Goal: Transaction & Acquisition: Purchase product/service

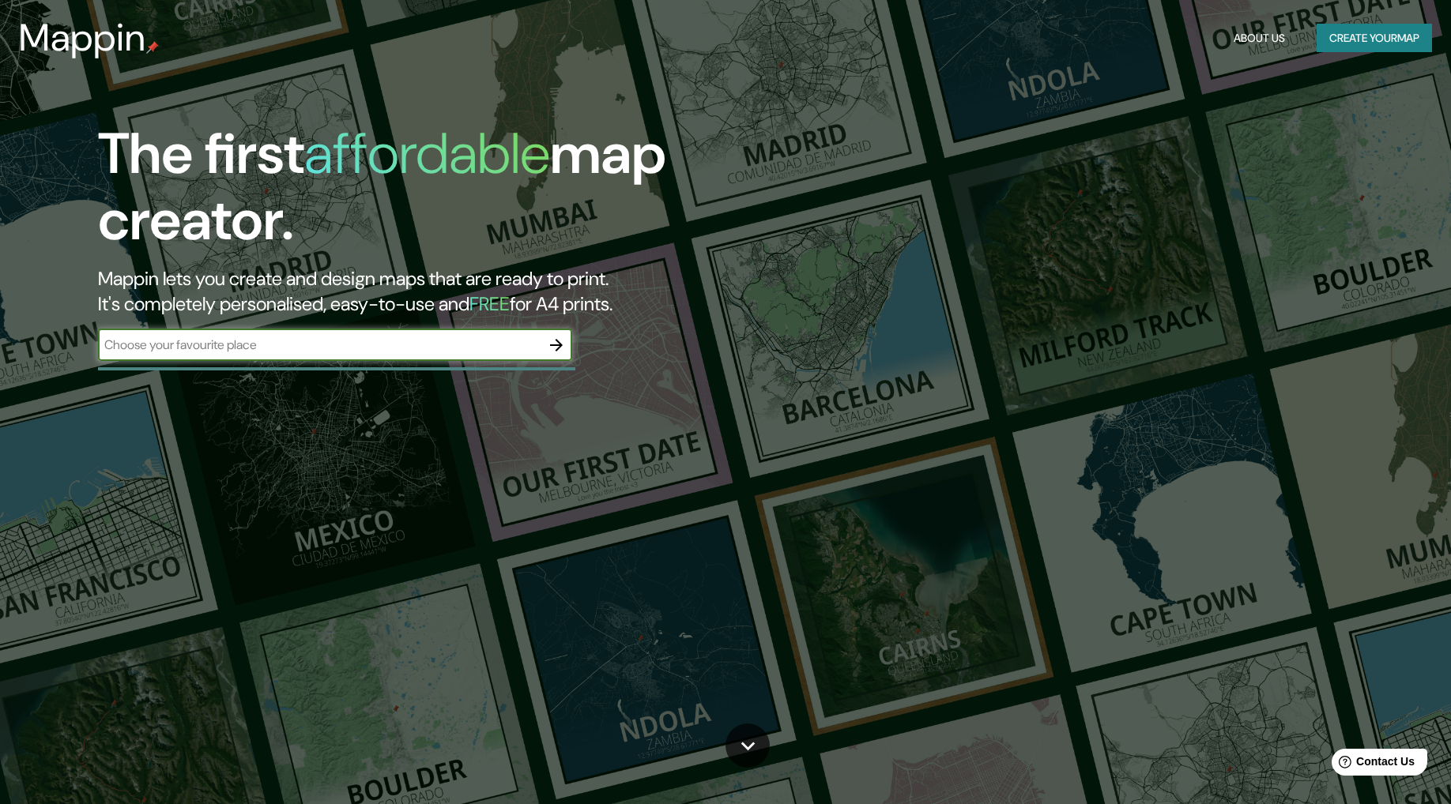
click at [397, 337] on input "text" at bounding box center [319, 345] width 443 height 18
click at [384, 344] on input "text" at bounding box center [319, 345] width 443 height 18
type input "[GEOGRAPHIC_DATA]"
click at [566, 345] on button "button" at bounding box center [557, 346] width 32 height 32
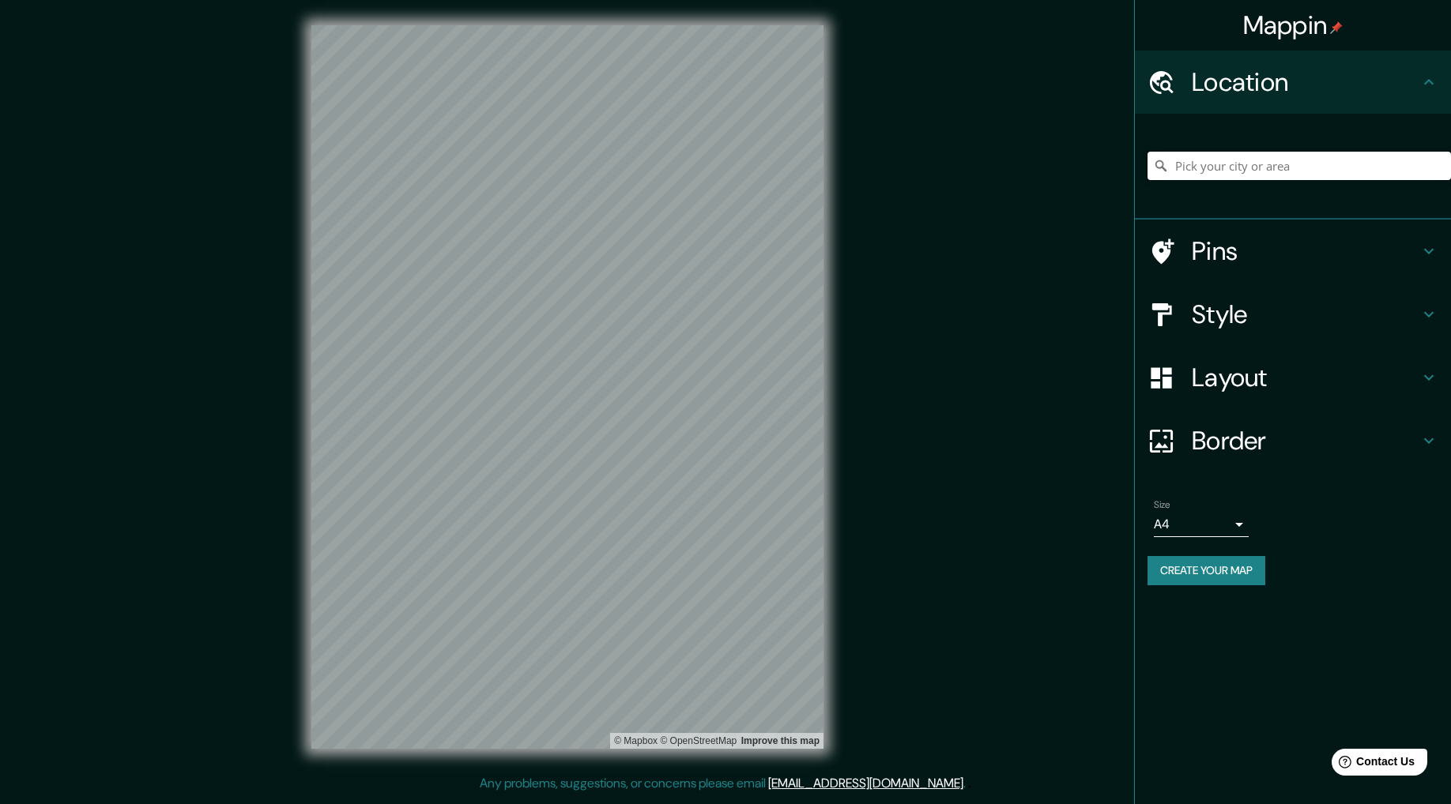
click at [1299, 173] on input "Pick your city or area" at bounding box center [1298, 166] width 303 height 28
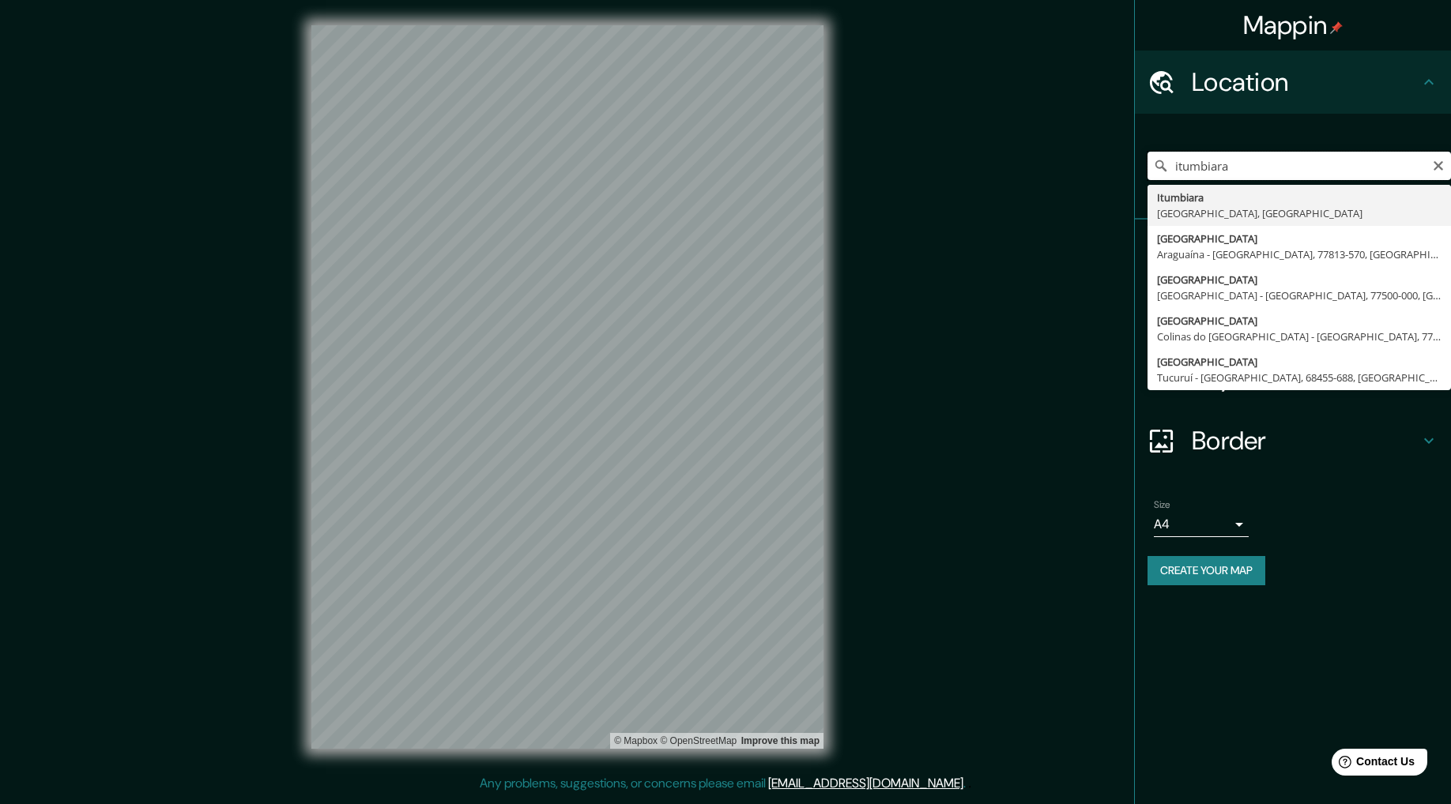
click at [1271, 164] on input "itumbiara" at bounding box center [1298, 166] width 303 height 28
click at [1271, 163] on input "itumbiara" at bounding box center [1298, 166] width 303 height 28
click at [1266, 156] on input "ilha do cas" at bounding box center [1298, 166] width 303 height 28
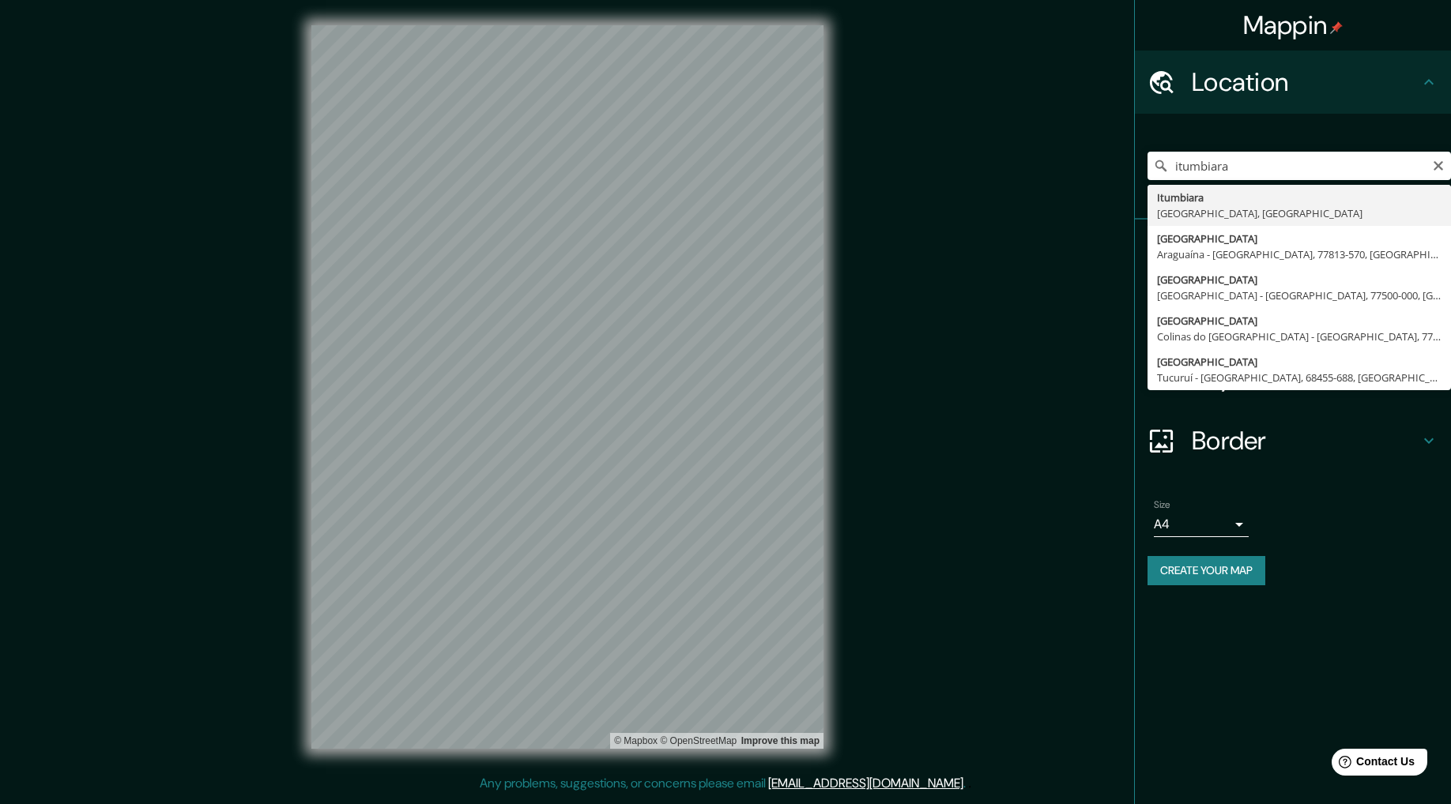
type input "Itumbiara, Goiás, Brazil"
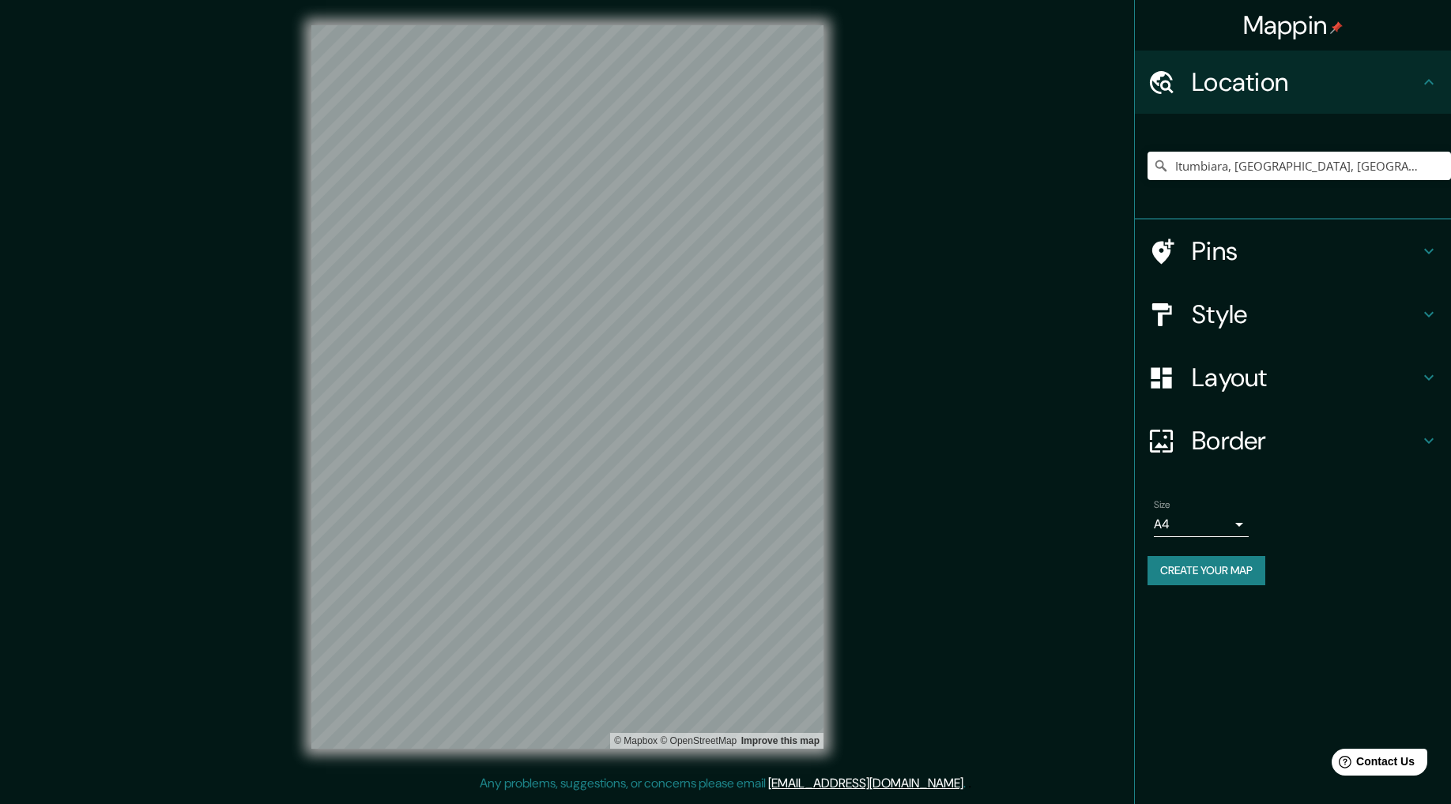
click at [1259, 319] on h4 "Style" at bounding box center [1306, 315] width 228 height 32
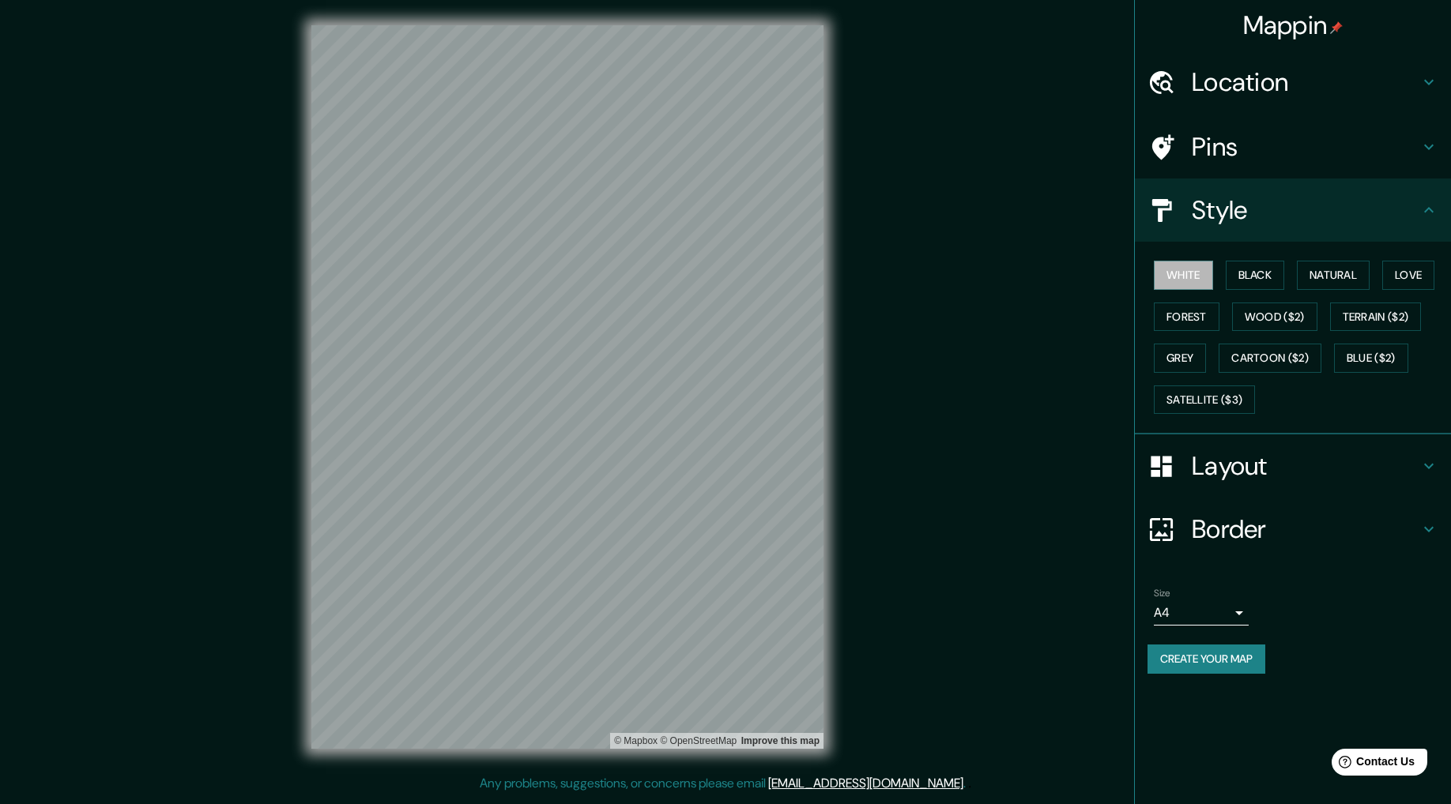
drag, startPoint x: 1200, startPoint y: 277, endPoint x: 1215, endPoint y: 276, distance: 14.3
click at [1202, 277] on button "White" at bounding box center [1183, 275] width 59 height 29
click at [1283, 276] on button "Black" at bounding box center [1255, 275] width 59 height 29
click at [1352, 273] on button "Natural" at bounding box center [1333, 275] width 73 height 29
click at [1411, 274] on button "Love" at bounding box center [1408, 275] width 52 height 29
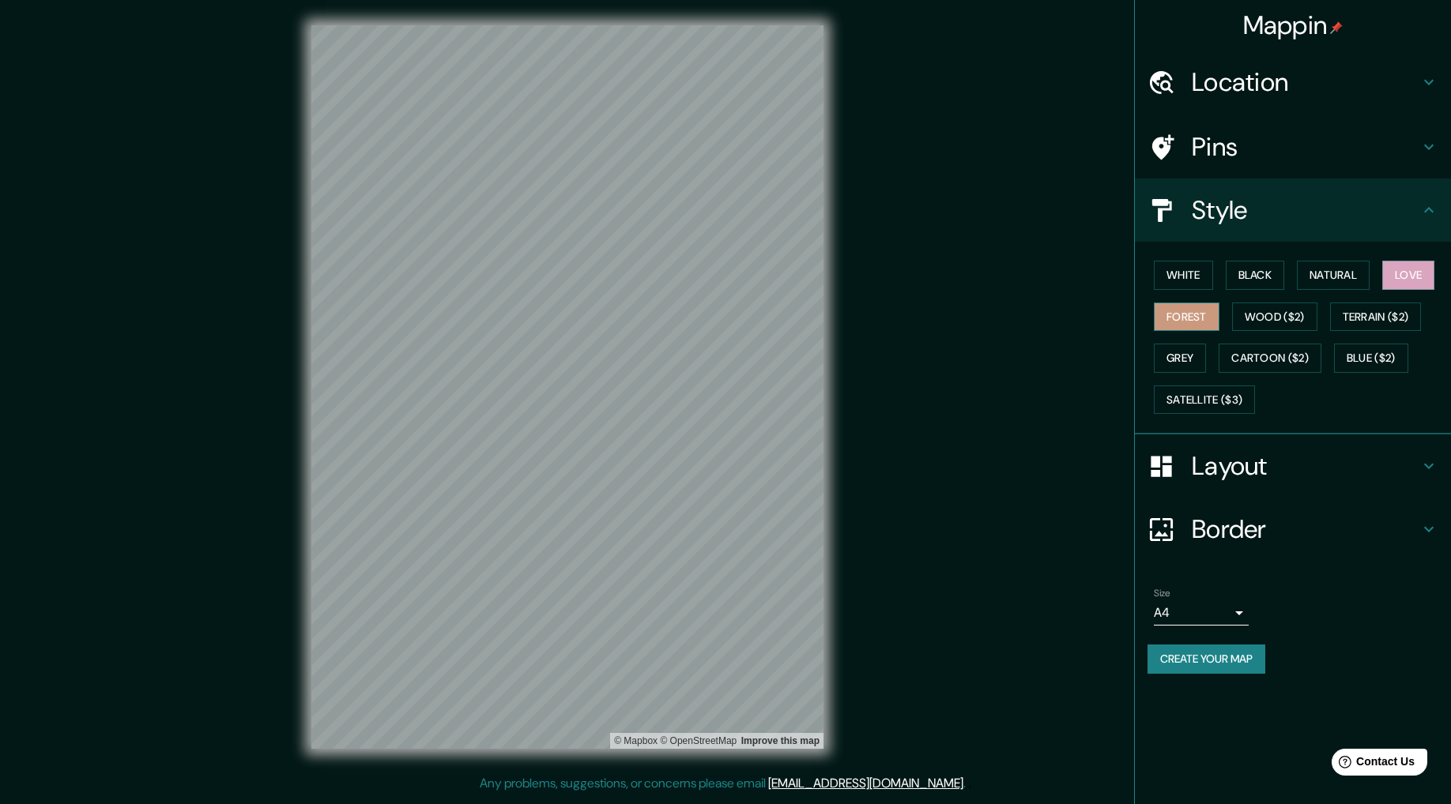
click at [1189, 317] on button "Forest" at bounding box center [1187, 317] width 66 height 29
click at [1269, 317] on button "Wood ($2)" at bounding box center [1274, 317] width 85 height 29
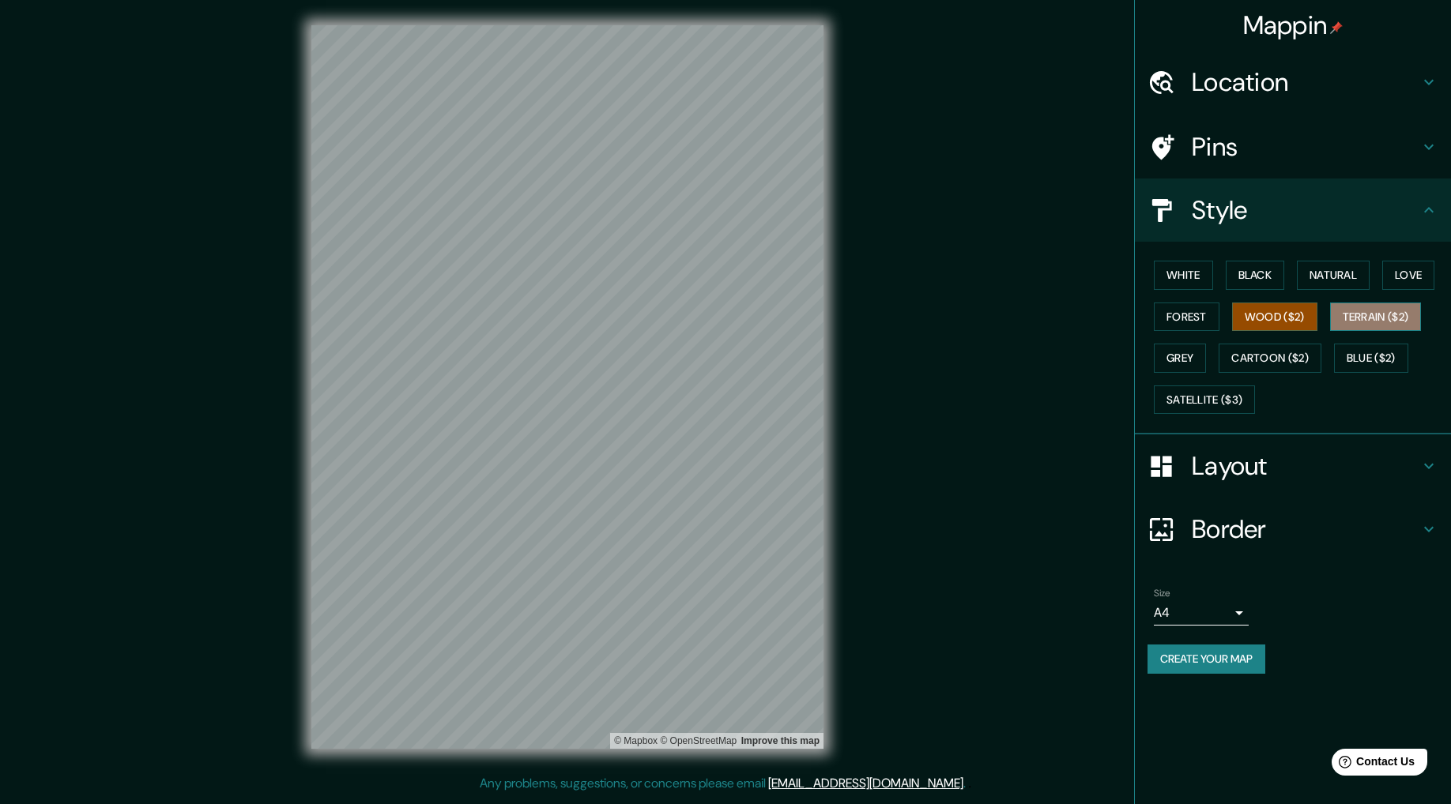
click at [1379, 312] on button "Terrain ($2)" at bounding box center [1376, 317] width 92 height 29
click at [1203, 355] on button "Grey" at bounding box center [1180, 358] width 52 height 29
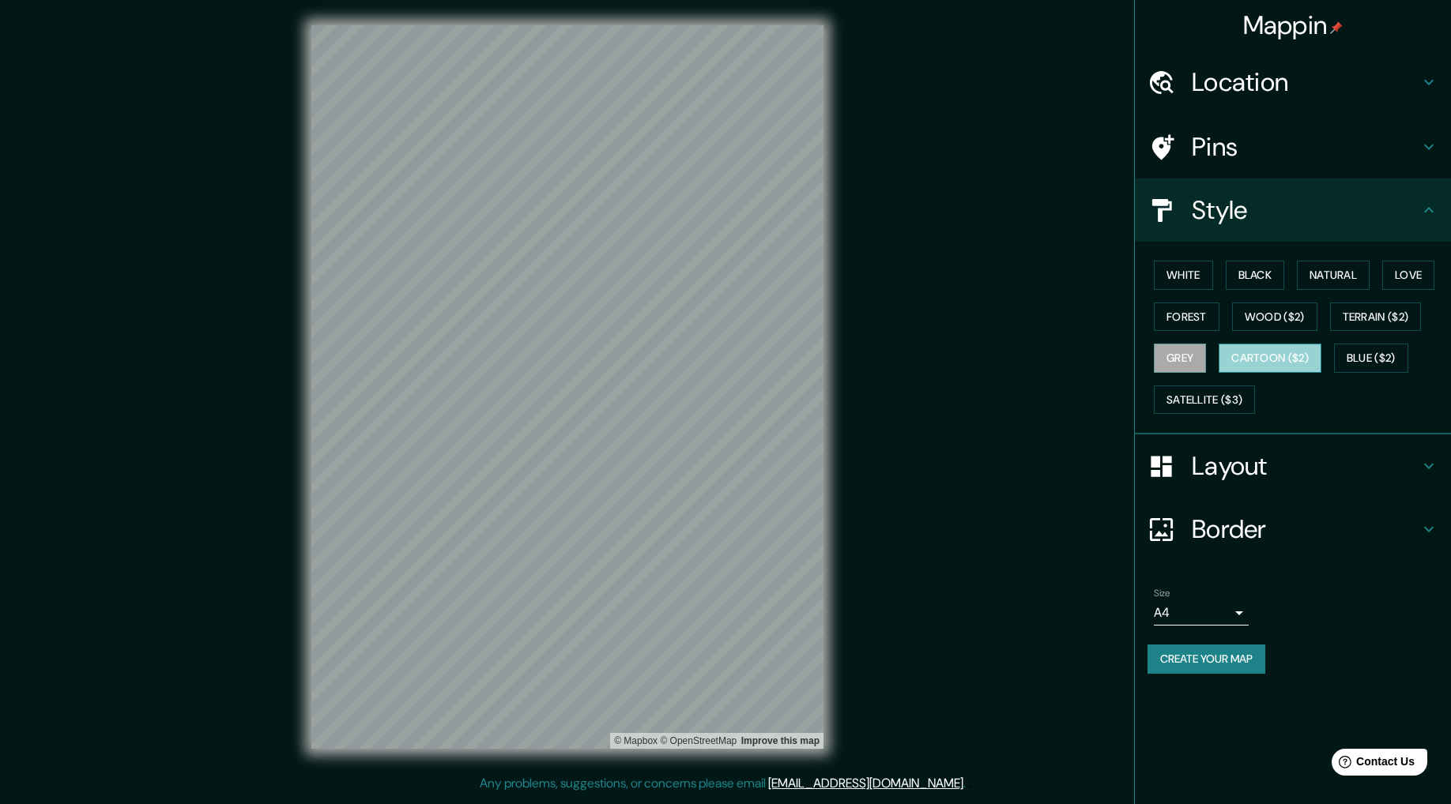
click at [1283, 353] on button "Cartoon ($2)" at bounding box center [1270, 358] width 103 height 29
click at [1362, 353] on button "Blue ($2)" at bounding box center [1371, 358] width 74 height 29
click at [1215, 391] on button "Satellite ($3)" at bounding box center [1204, 400] width 101 height 29
click at [1279, 465] on h4 "Layout" at bounding box center [1306, 466] width 228 height 32
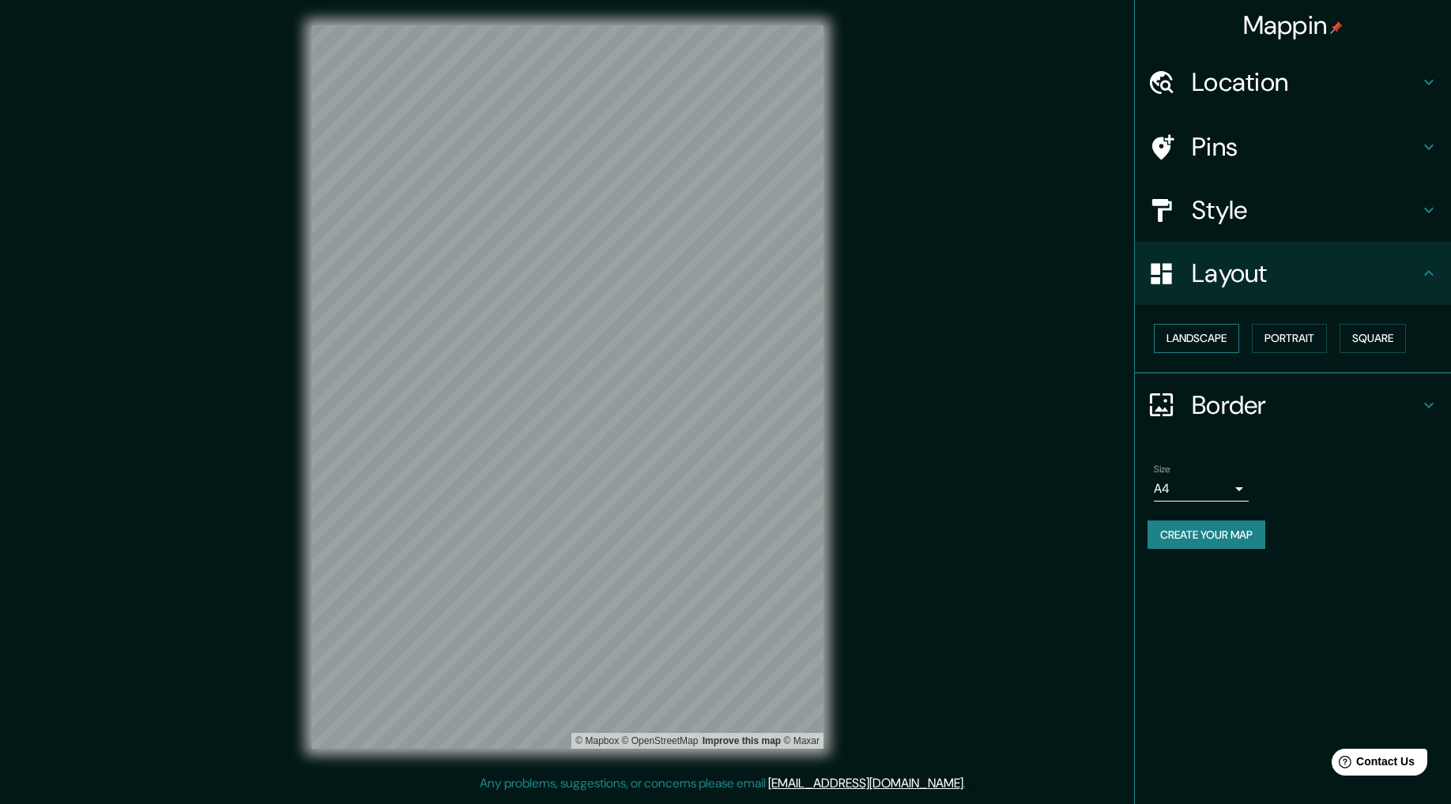
click at [1206, 337] on button "Landscape" at bounding box center [1196, 338] width 85 height 29
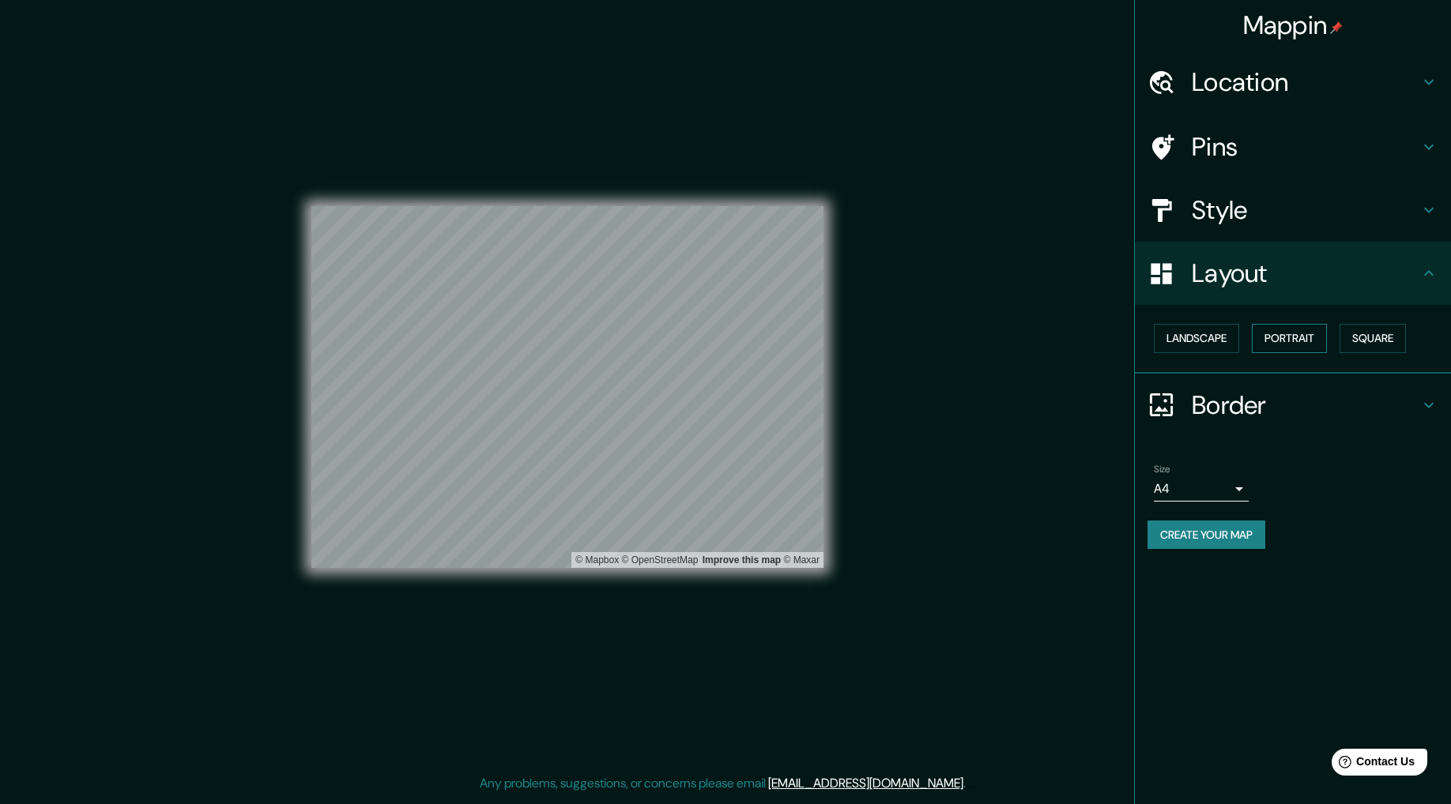
click at [1288, 344] on button "Portrait" at bounding box center [1289, 338] width 75 height 29
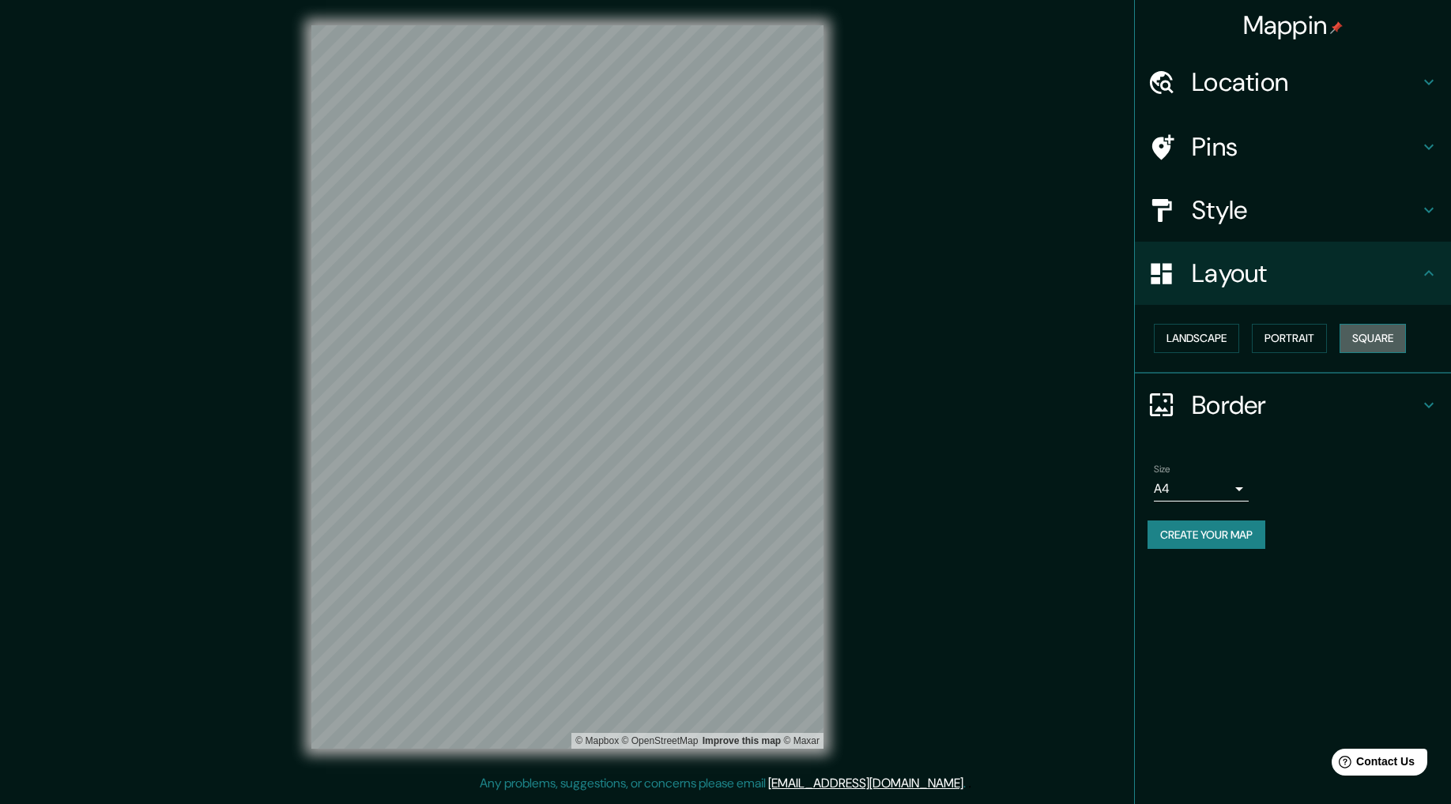
click at [1367, 337] on button "Square" at bounding box center [1372, 338] width 66 height 29
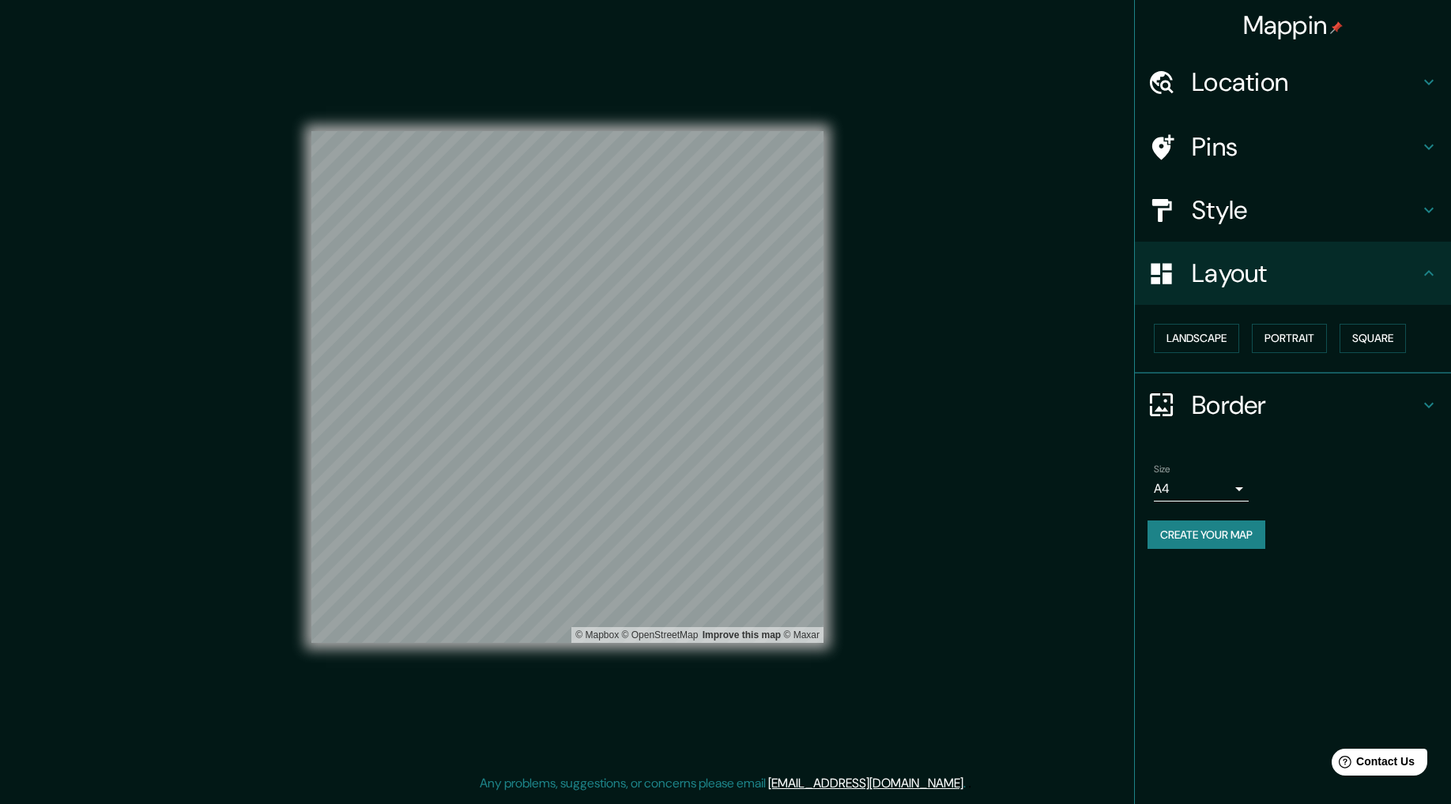
click at [1251, 348] on div "Landscape Portrait Square" at bounding box center [1298, 339] width 303 height 42
click at [1184, 341] on button "Landscape" at bounding box center [1196, 338] width 85 height 29
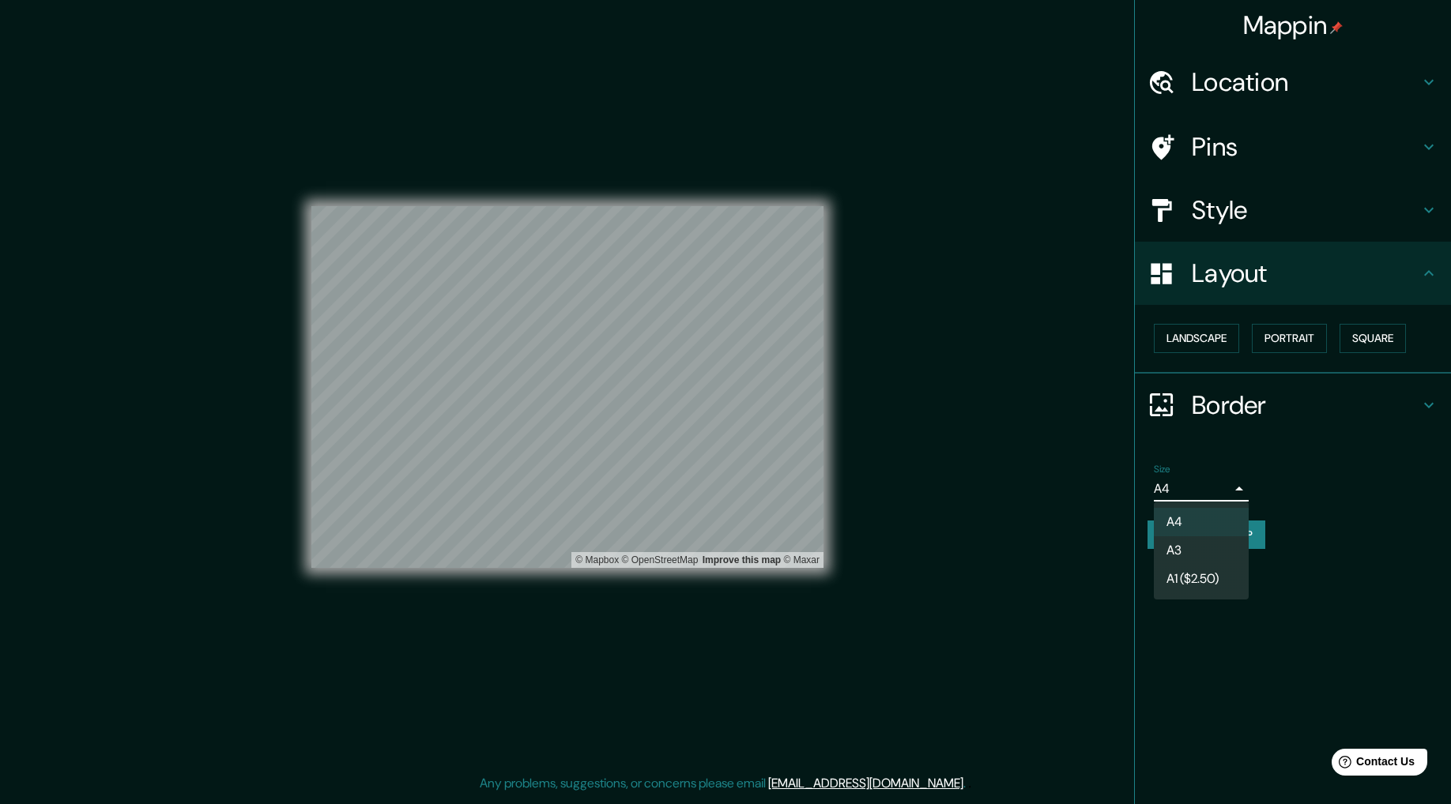
click at [1241, 490] on body "Mappin Location Itumbiara, Goiás, Brazil Pins Style Layout Landscape Portrait S…" at bounding box center [725, 402] width 1451 height 804
click at [1200, 528] on li "A4" at bounding box center [1201, 522] width 95 height 28
click at [1206, 494] on body "Mappin Location Itumbiara, Goiás, Brazil Pins Style Layout Landscape Portrait S…" at bounding box center [725, 402] width 1451 height 804
click at [1198, 545] on li "A3" at bounding box center [1201, 551] width 95 height 28
type input "a4"
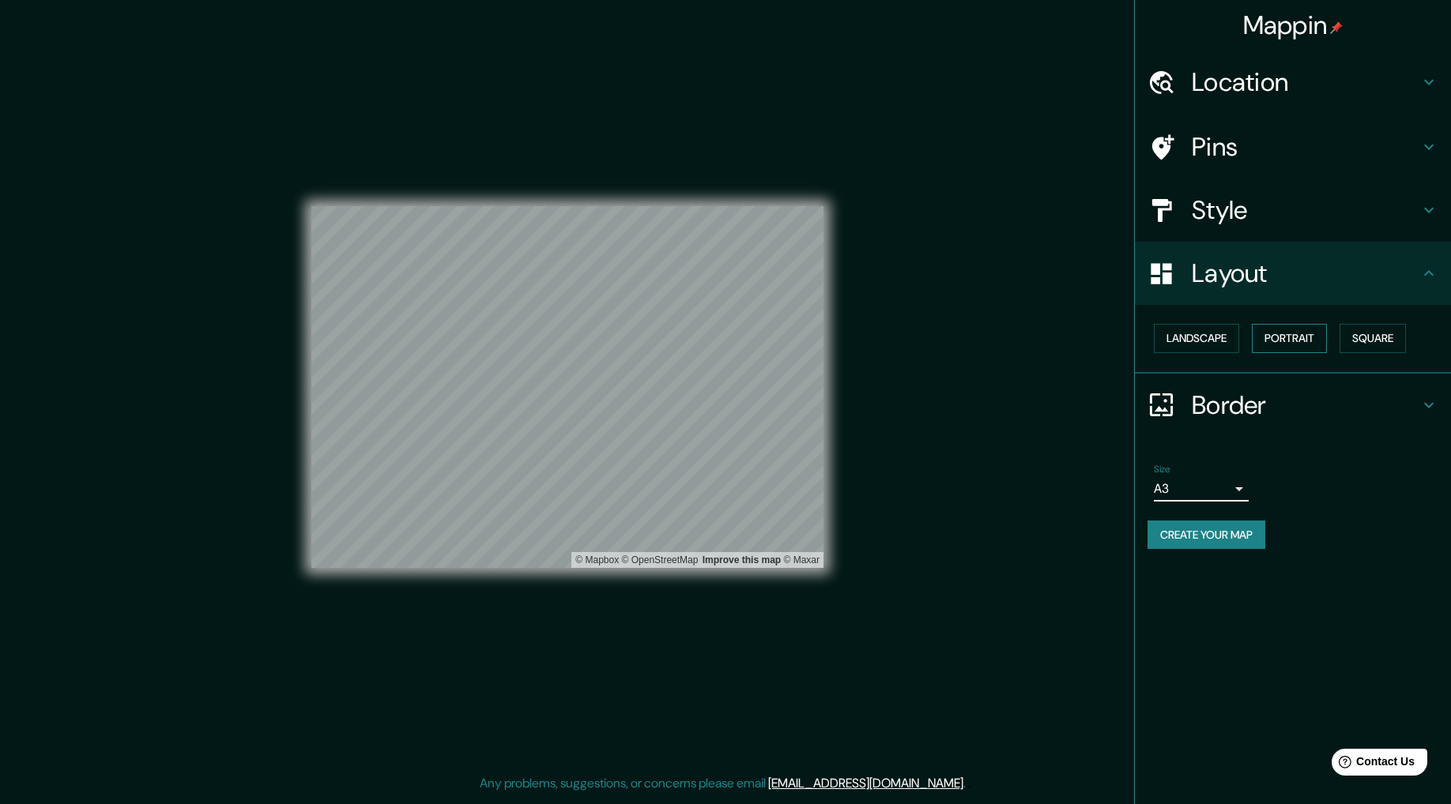
click at [1316, 334] on button "Portrait" at bounding box center [1289, 338] width 75 height 29
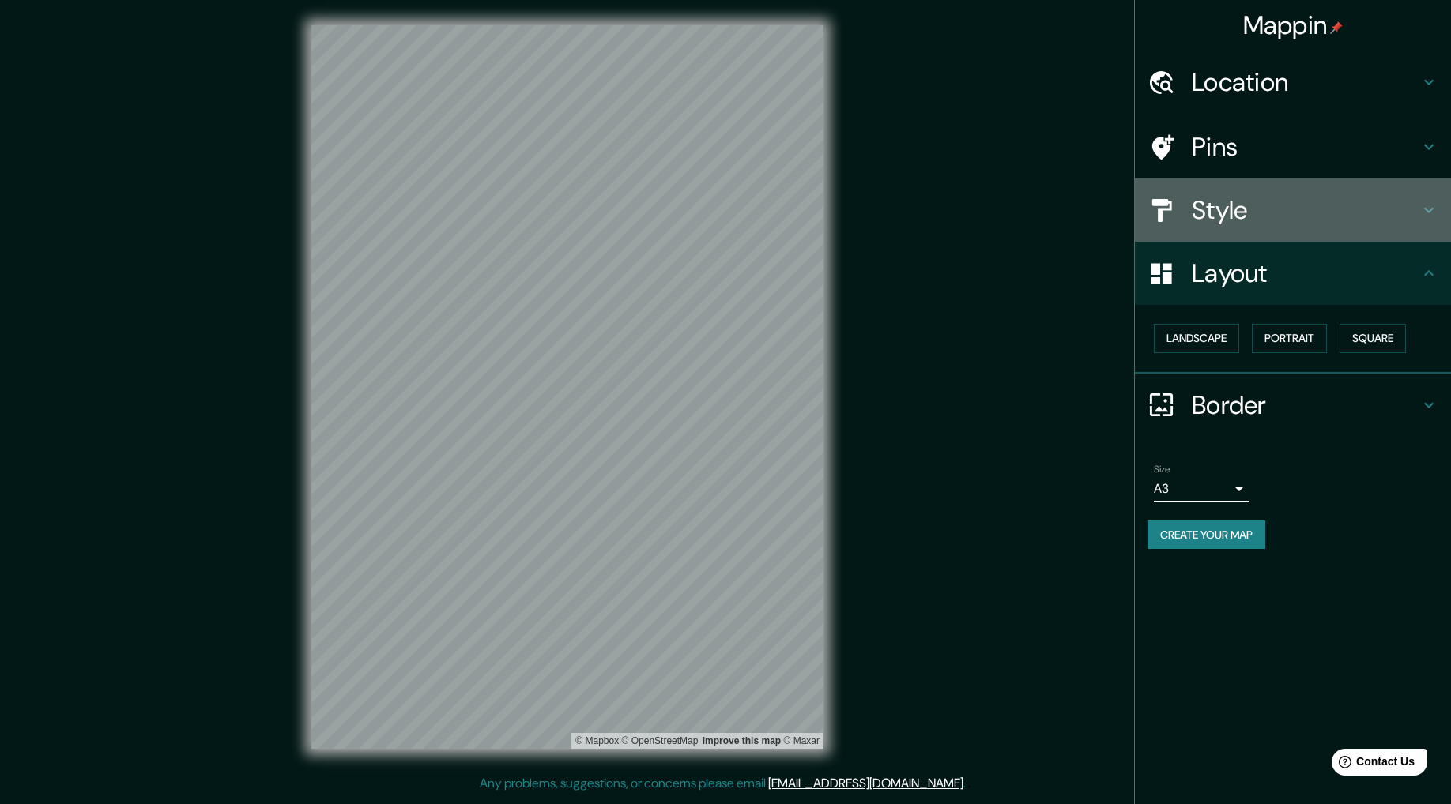
click at [1249, 200] on h4 "Style" at bounding box center [1306, 210] width 228 height 32
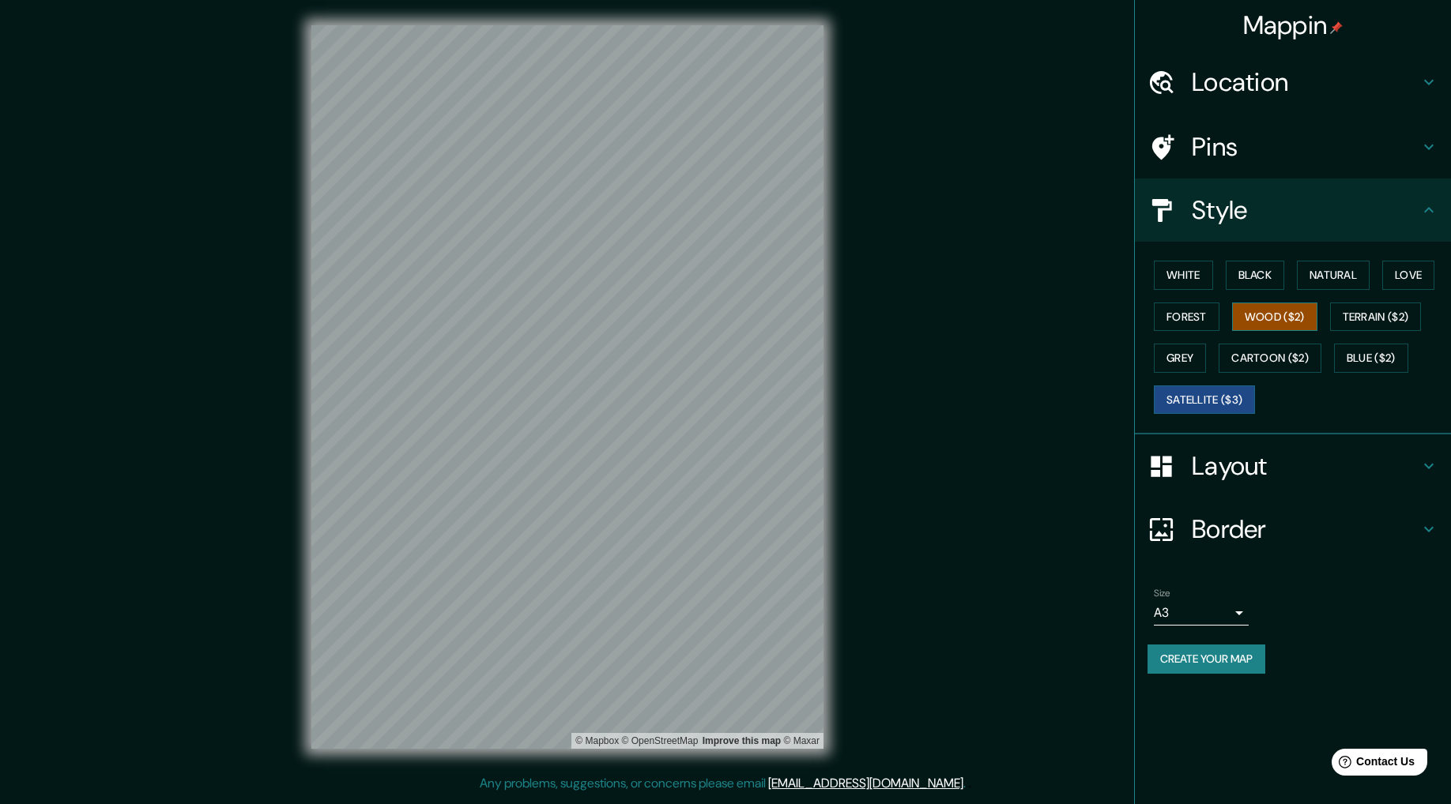
click at [1269, 311] on button "Wood ($2)" at bounding box center [1274, 317] width 85 height 29
click at [1257, 269] on button "Black" at bounding box center [1255, 275] width 59 height 29
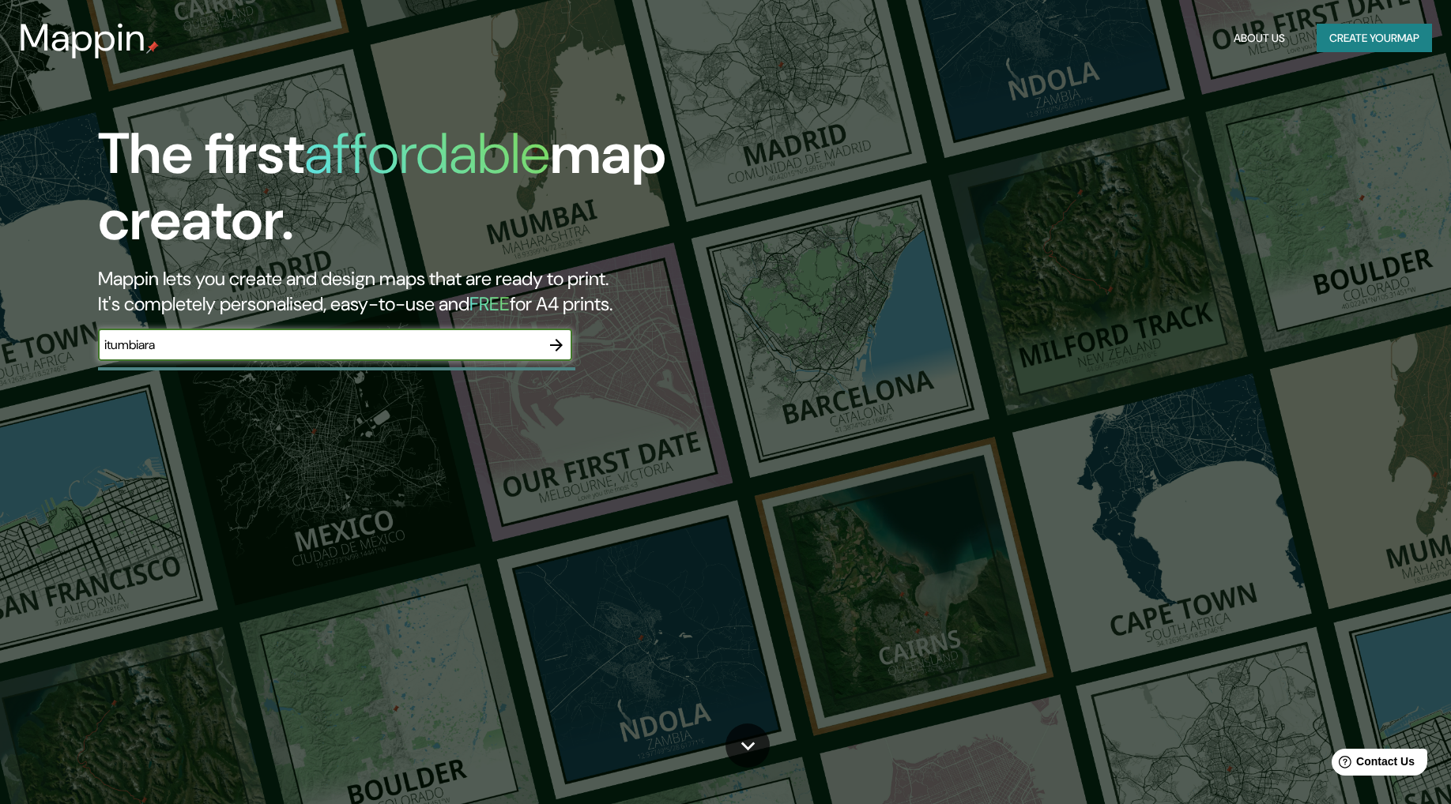
type input "itumbiara"
click at [558, 344] on icon "button" at bounding box center [556, 345] width 19 height 19
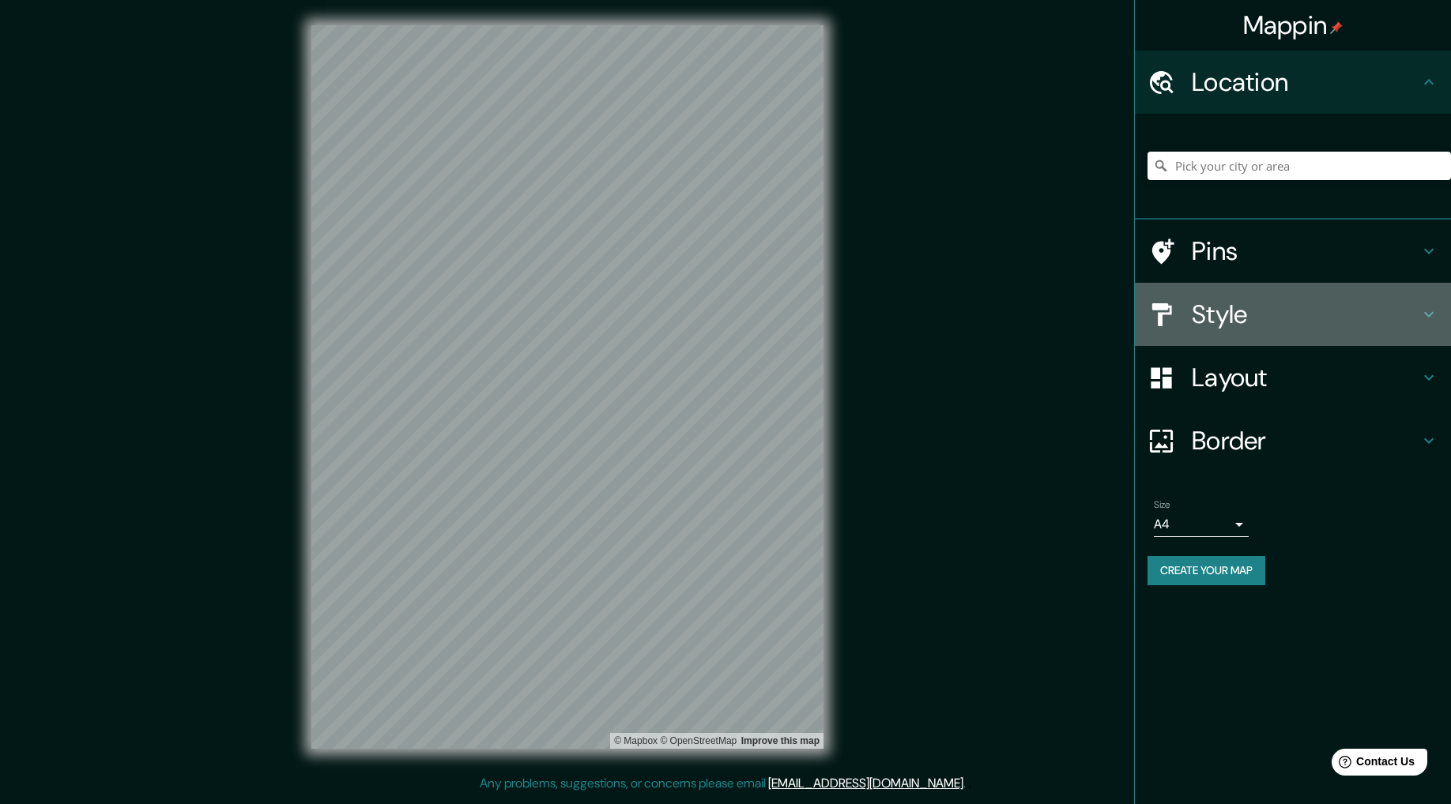
click at [1237, 314] on h4 "Style" at bounding box center [1306, 315] width 228 height 32
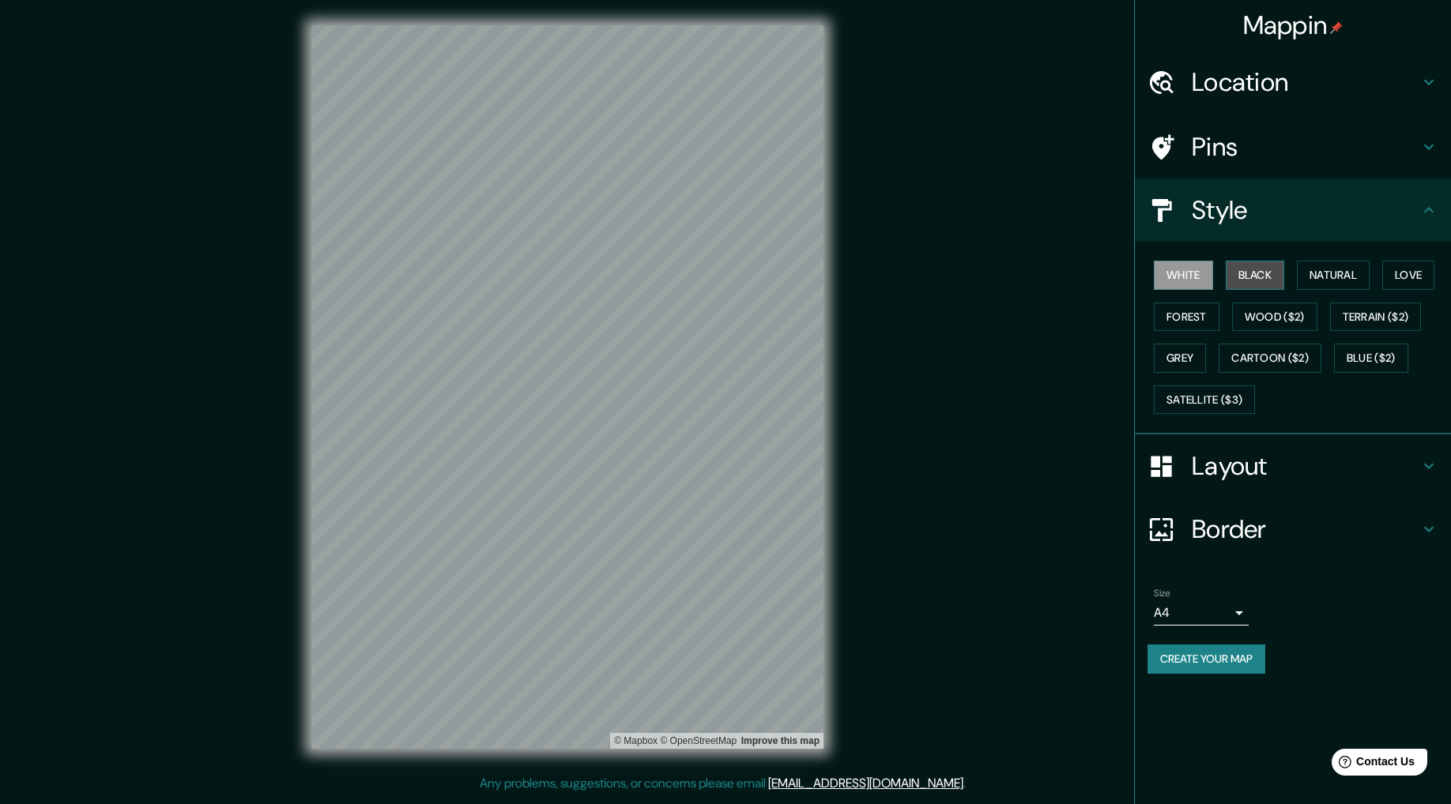
click at [1254, 274] on button "Black" at bounding box center [1255, 275] width 59 height 29
